Goal: Register for event/course

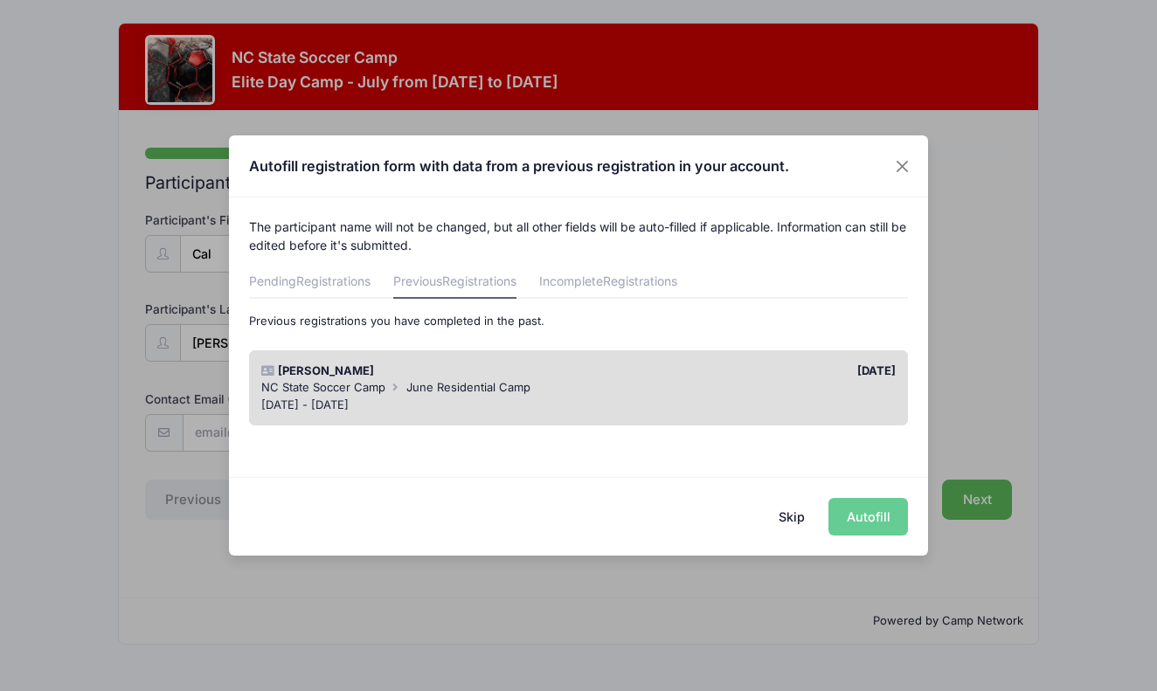
click at [875, 522] on div "Skip Autofill" at bounding box center [578, 516] width 699 height 78
click at [583, 391] on div "NC State Soccer Camp June Residential Camp" at bounding box center [578, 387] width 635 height 17
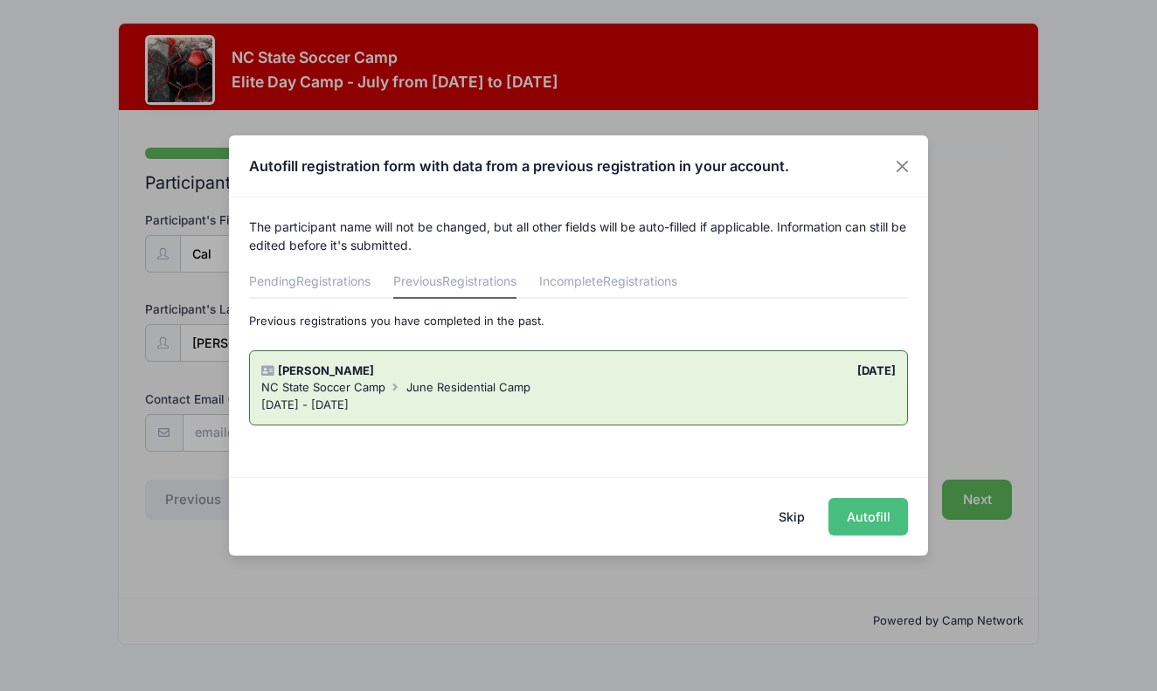
click at [870, 517] on button "Autofill" at bounding box center [869, 517] width 80 height 38
type input "[EMAIL_ADDRESS][DOMAIN_NAME]"
type input "09/16/2013"
type input "9505 Koupela Dr"
type input "Raleigh"
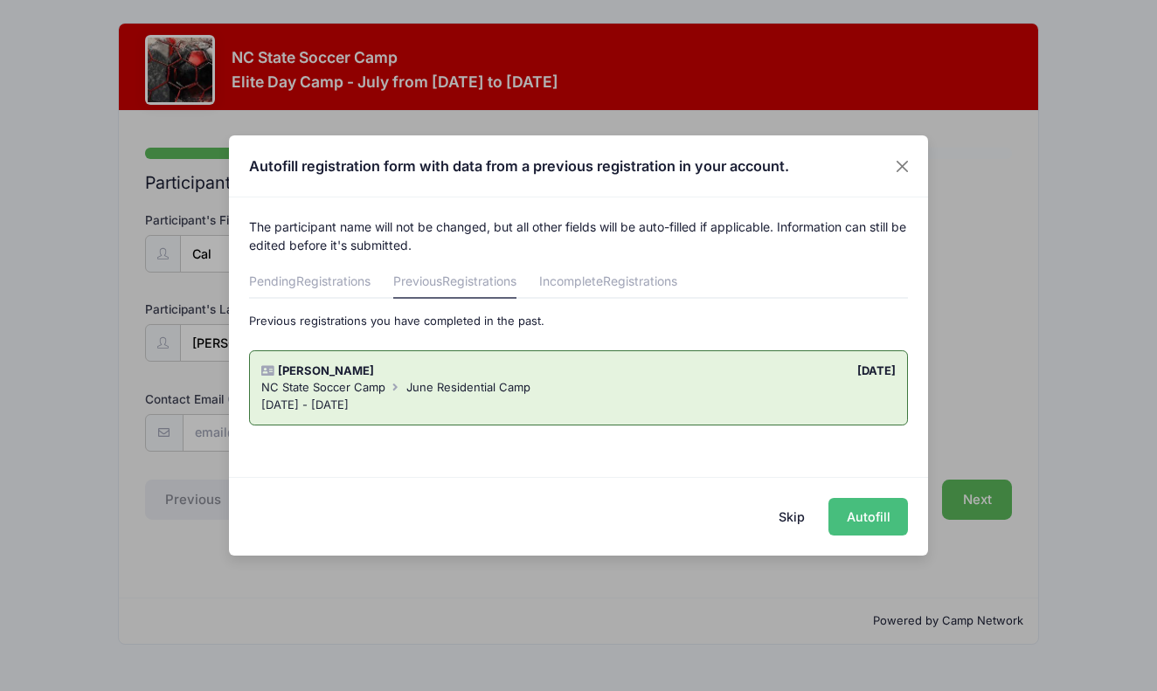
select select "NC"
type input "27615"
select select "YES"
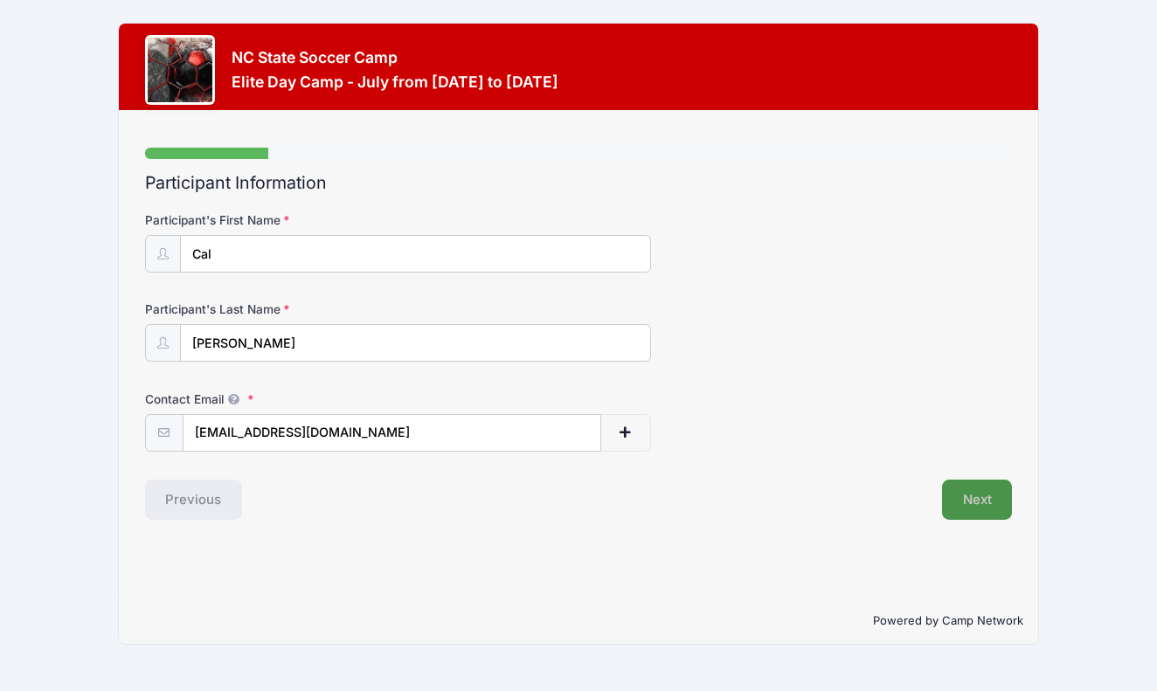
click at [989, 497] on button "Next" at bounding box center [977, 500] width 71 height 40
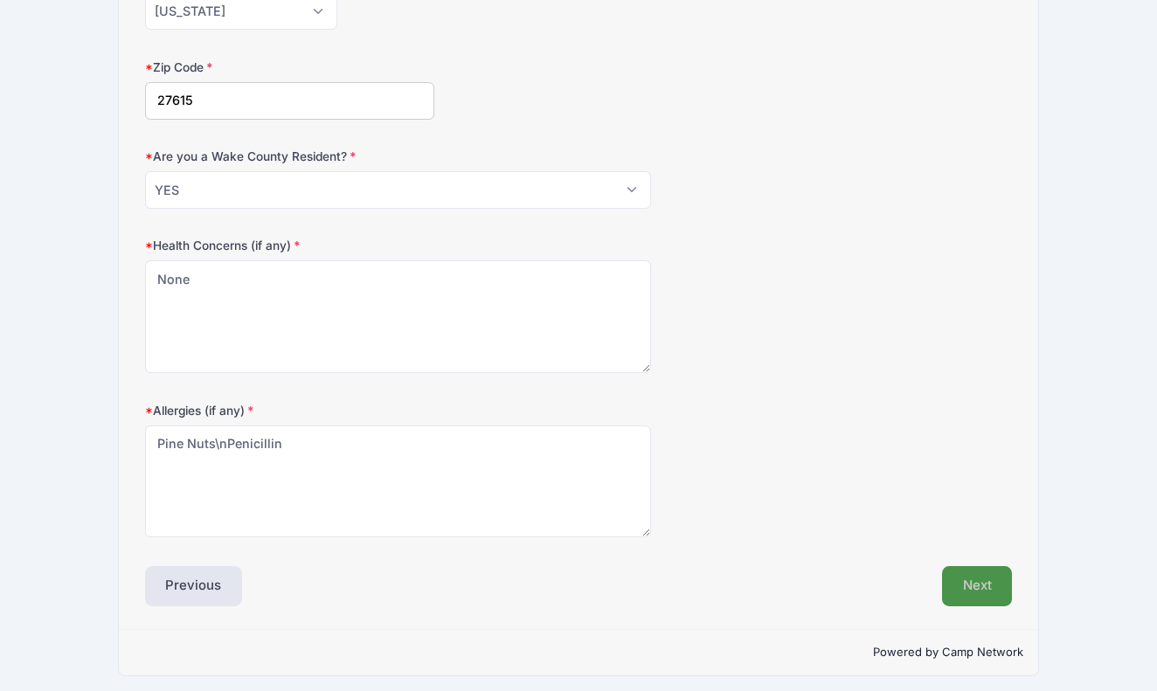
click at [969, 585] on button "Next" at bounding box center [977, 586] width 71 height 40
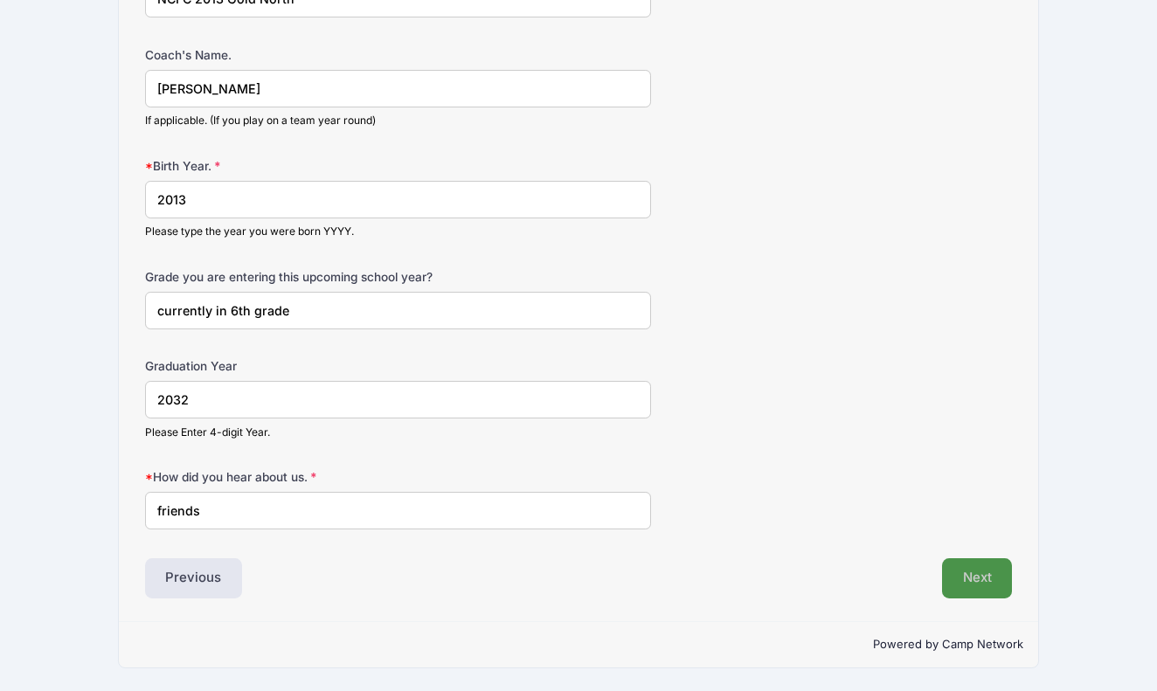
scroll to position [1248, 0]
click at [980, 579] on button "Next" at bounding box center [977, 579] width 71 height 40
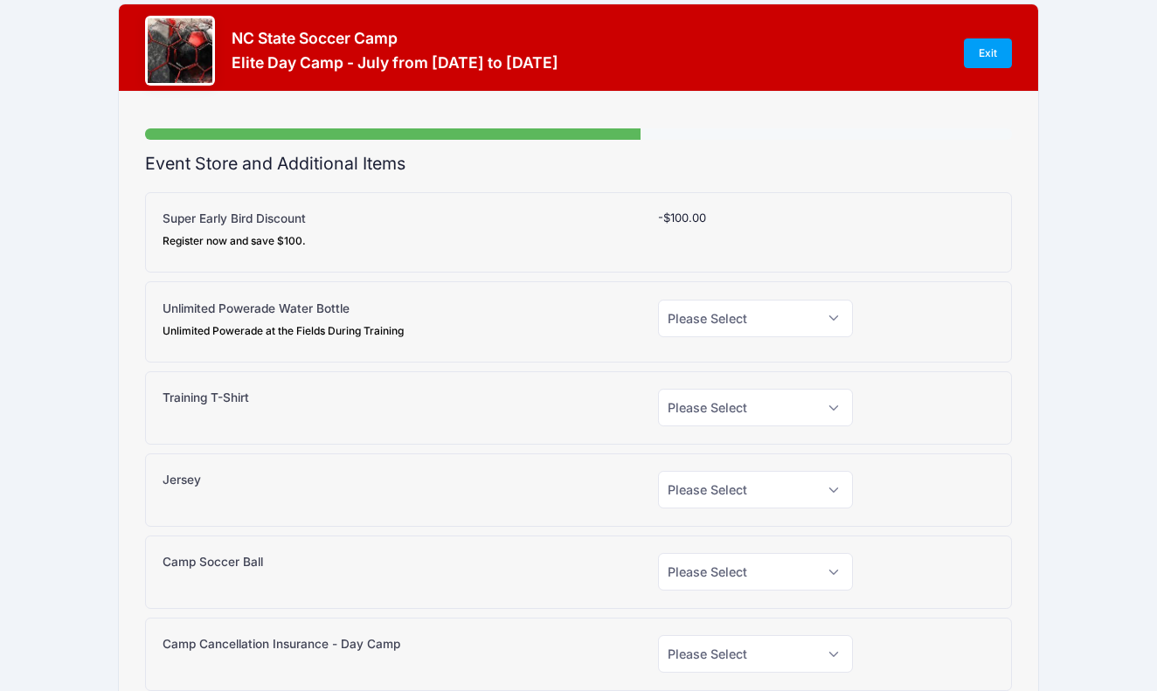
scroll to position [0, 0]
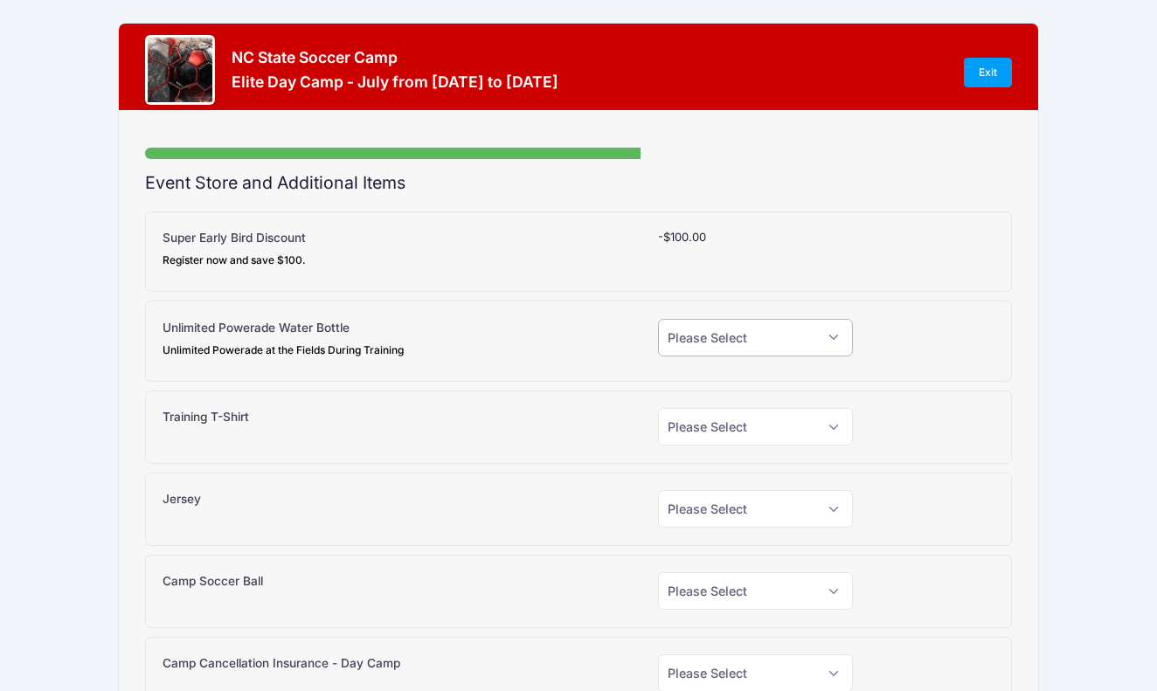
select select "0"
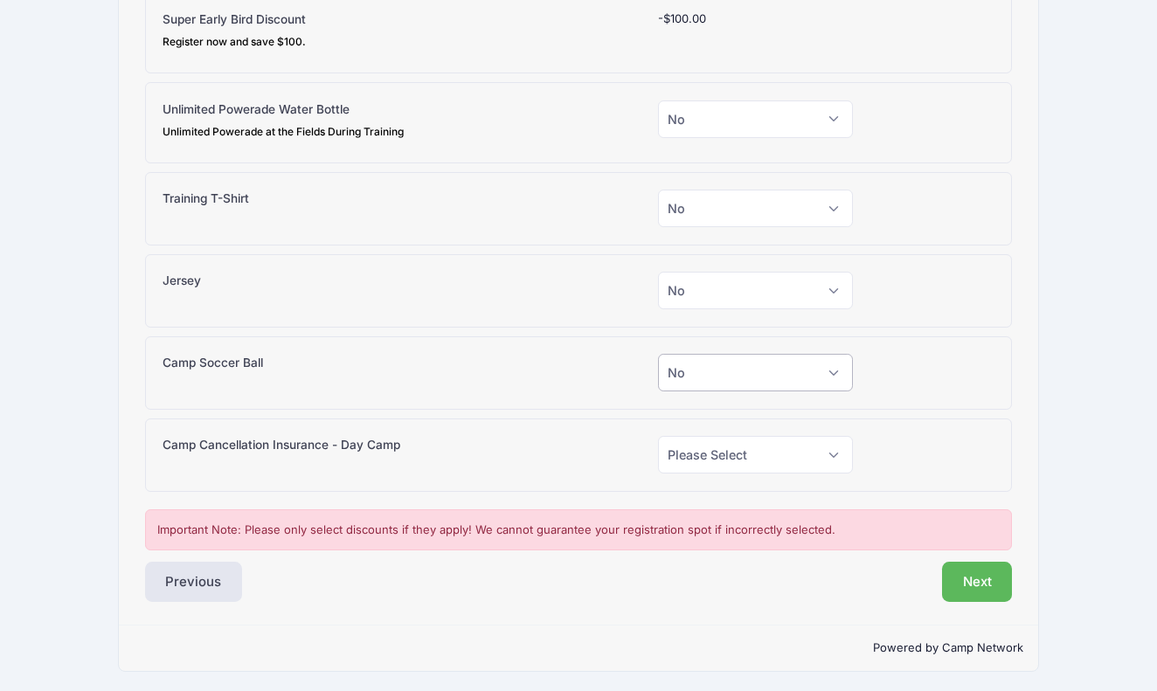
scroll to position [218, 0]
select select "0"
click at [978, 580] on button "Next" at bounding box center [977, 583] width 71 height 40
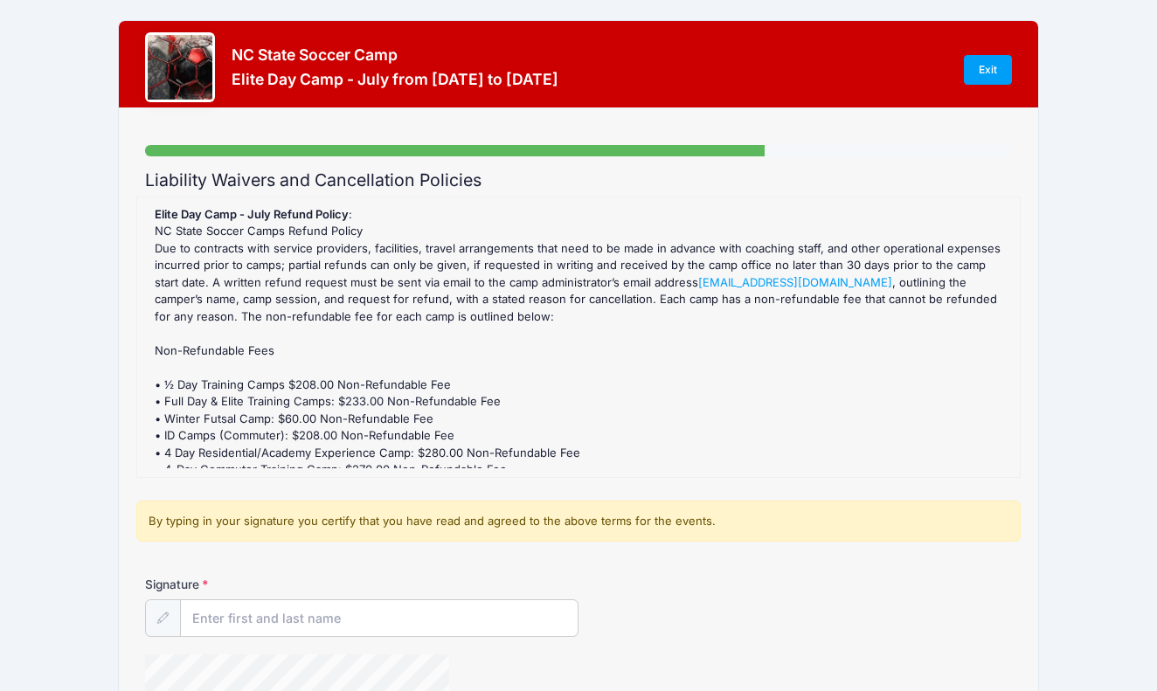
scroll to position [0, 0]
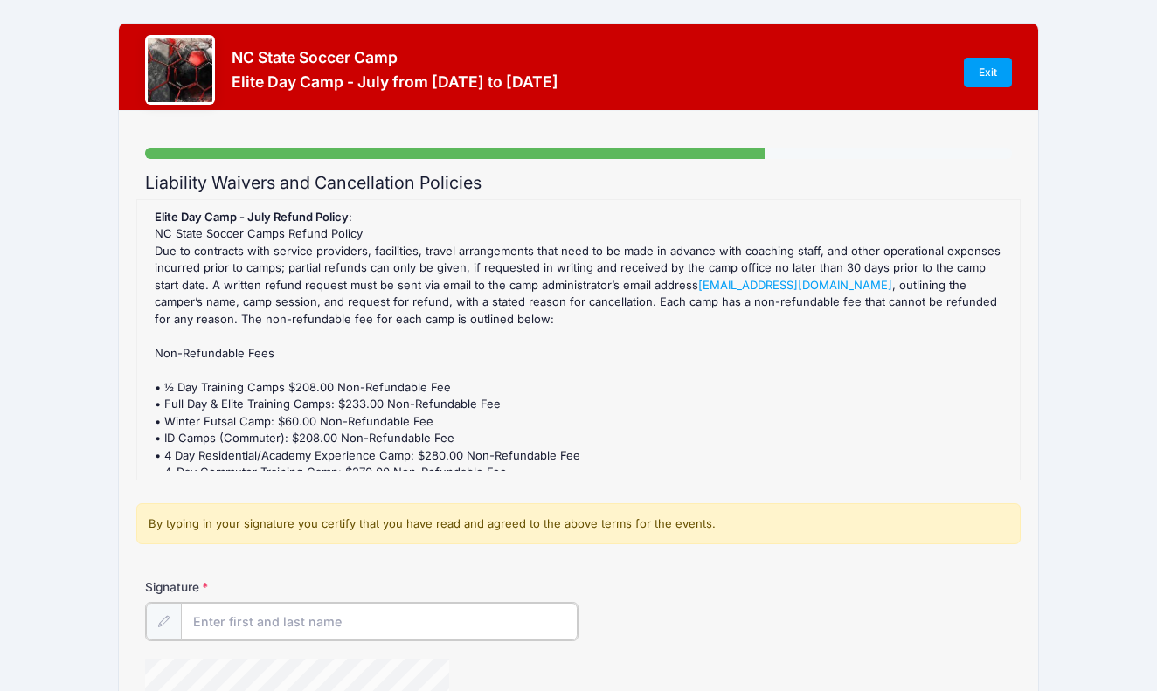
click at [254, 624] on input "Signature" at bounding box center [379, 622] width 397 height 38
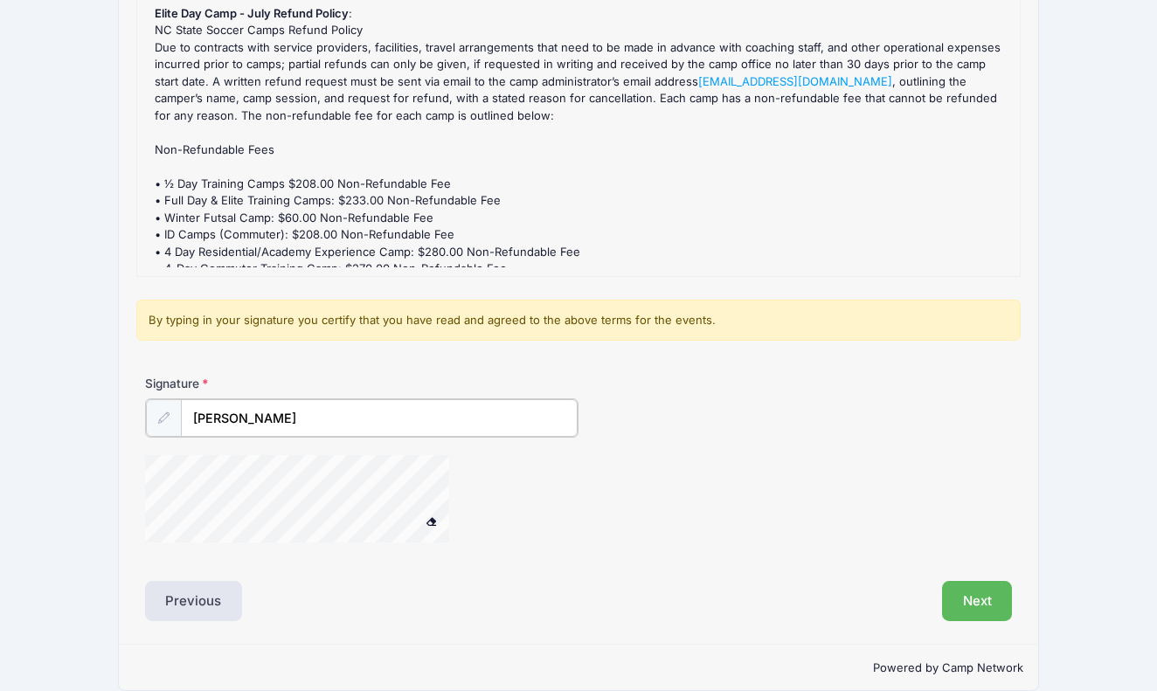
scroll to position [205, 0]
type input "kara schrader"
click at [990, 597] on button "Next" at bounding box center [977, 598] width 71 height 40
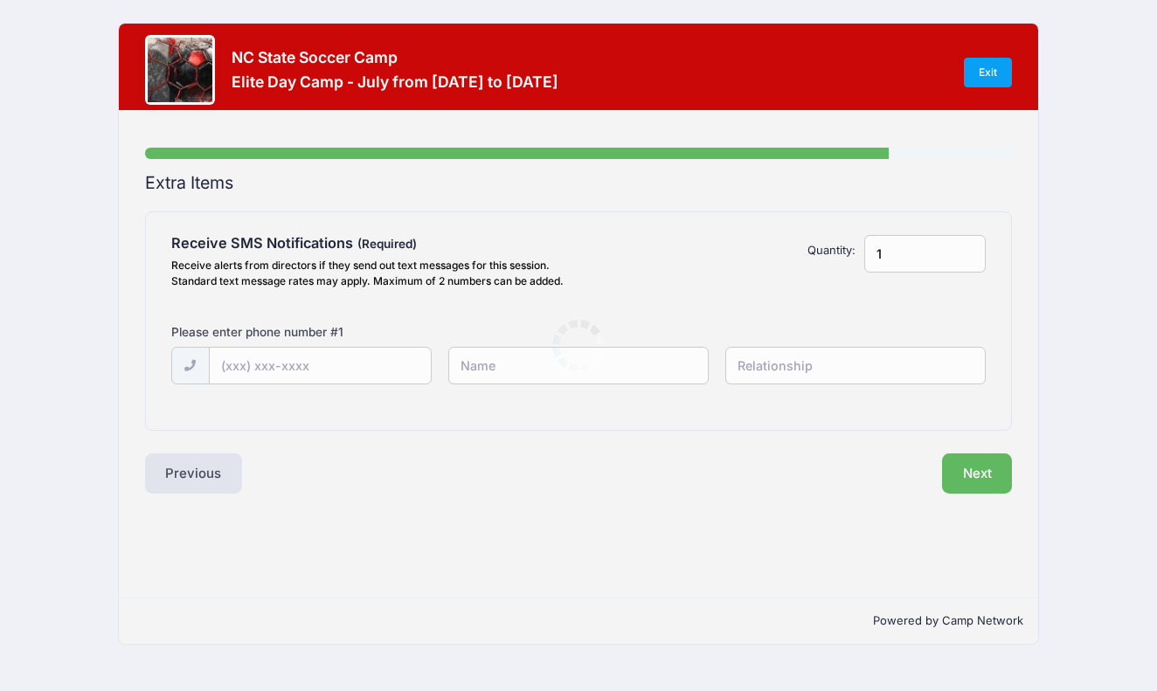
scroll to position [0, 0]
type input "(919) 412-5917"
type input "kara"
type input "[PERSON_NAME]"
drag, startPoint x: 528, startPoint y: 372, endPoint x: 972, endPoint y: 471, distance: 454.9
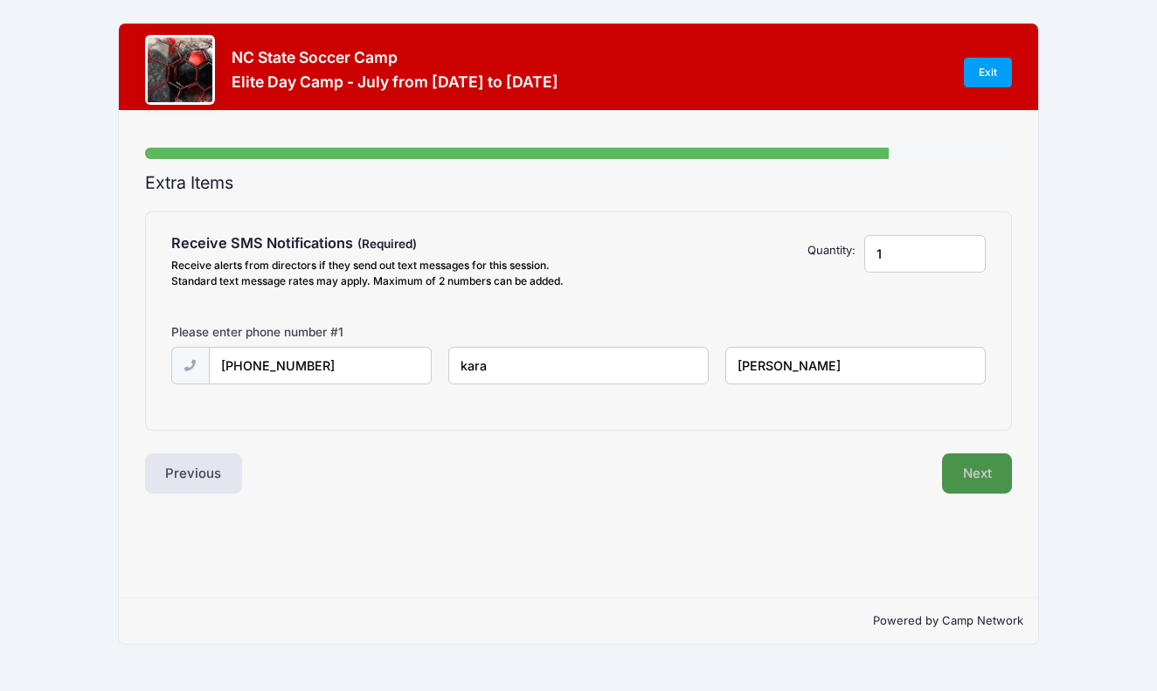
click at [972, 471] on button "Next" at bounding box center [977, 474] width 71 height 40
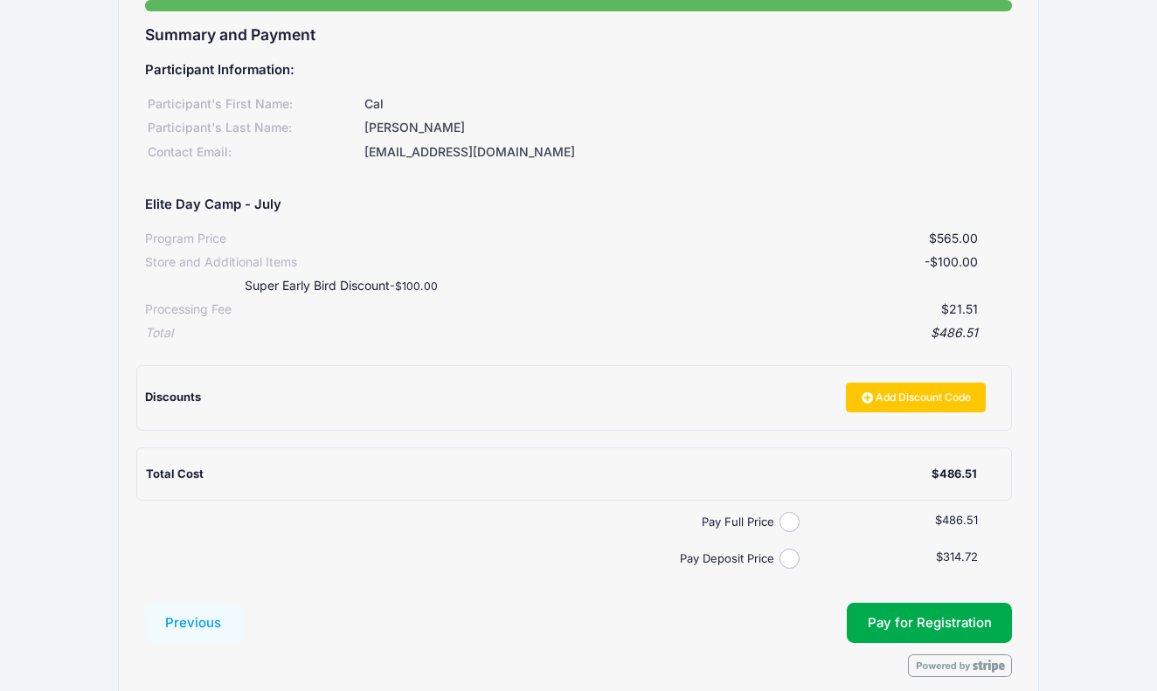
scroll to position [179, 0]
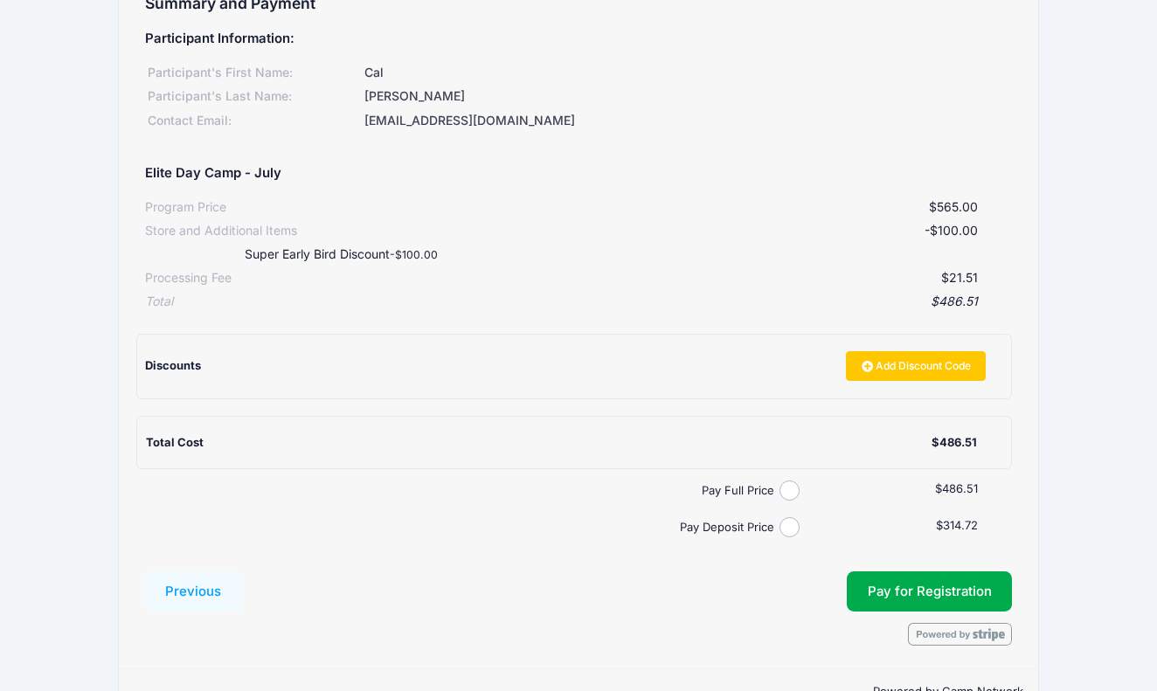
click at [793, 482] on input "Pay Full Price" at bounding box center [790, 491] width 20 height 20
radio input "true"
click at [970, 581] on button "Pay for Registration" at bounding box center [930, 592] width 166 height 40
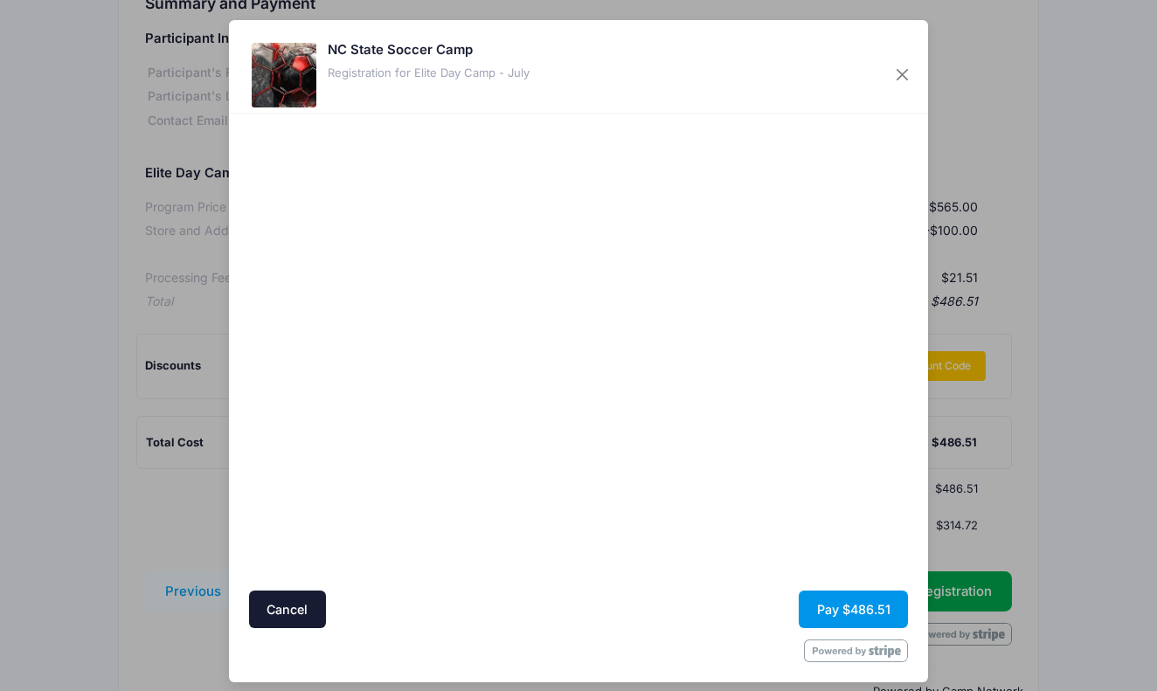
click at [830, 607] on button "Pay $486.51" at bounding box center [853, 610] width 109 height 38
click at [848, 606] on button "Pay $486.51" at bounding box center [853, 610] width 109 height 38
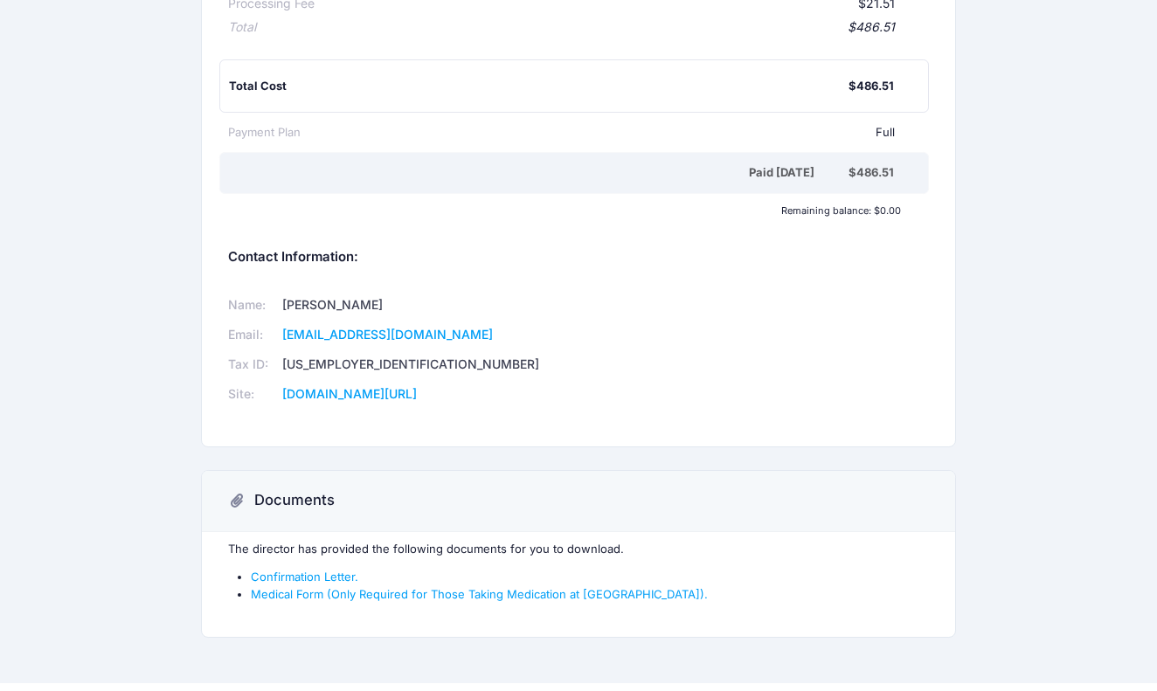
scroll to position [433, 0]
click at [332, 571] on link "Confirmation Letter." at bounding box center [305, 578] width 108 height 14
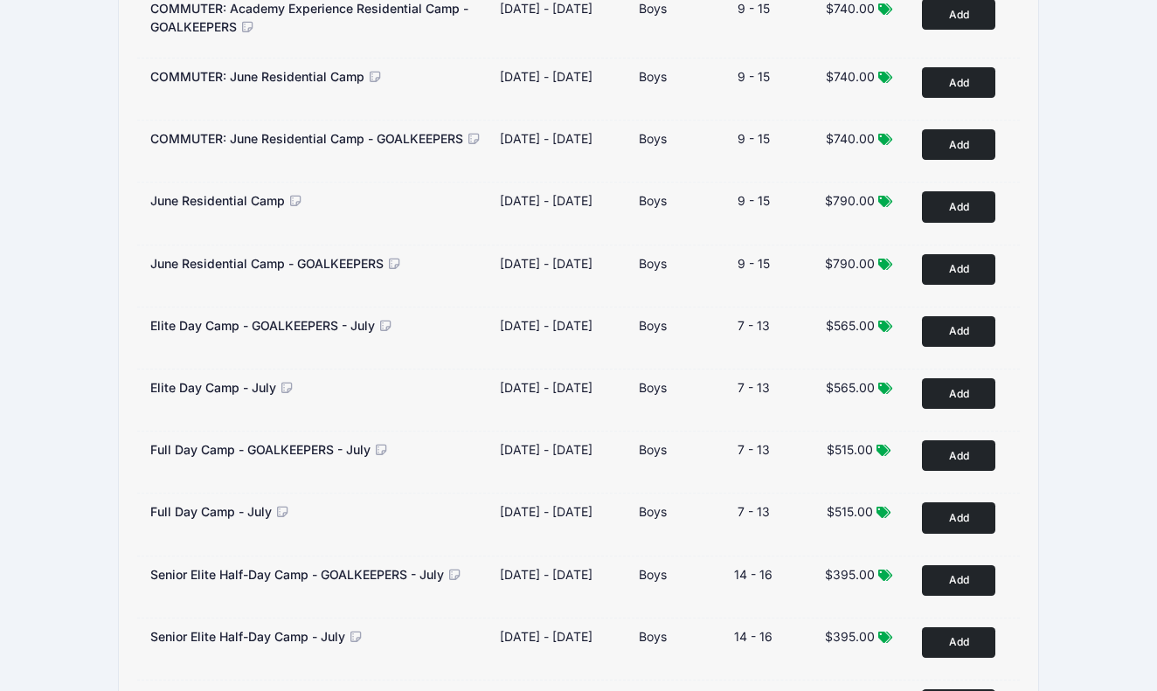
scroll to position [1147, 0]
